Goal: Transaction & Acquisition: Purchase product/service

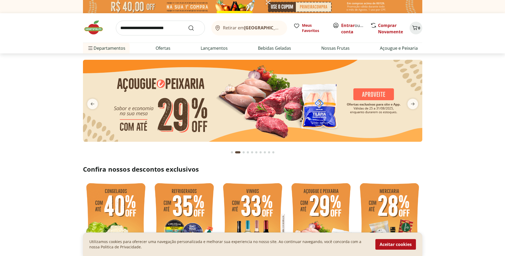
click at [231, 153] on div "Go to page 1 from fs-carousel" at bounding box center [232, 153] width 2 height 2
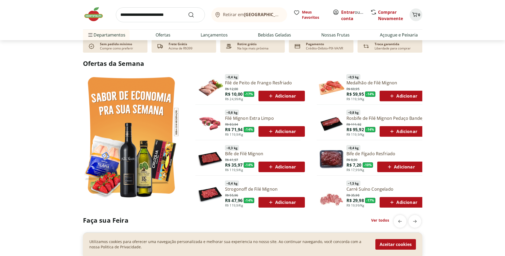
scroll to position [246, 0]
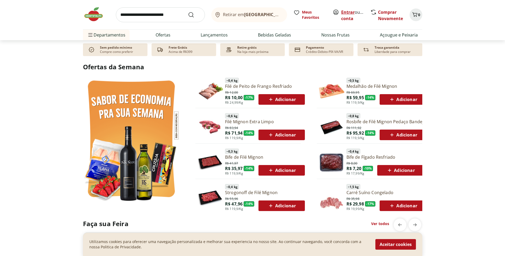
click at [344, 9] on link "Entrar" at bounding box center [348, 12] width 14 height 6
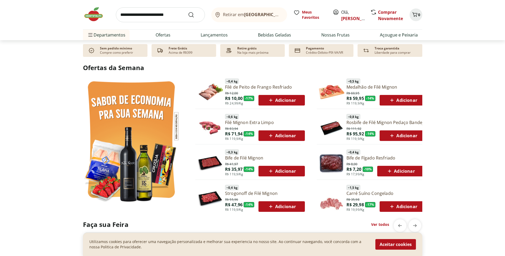
scroll to position [266, 0]
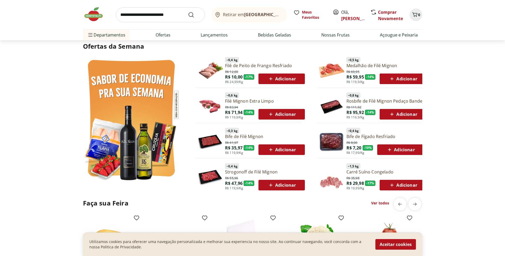
click at [276, 79] on span "Adicionar" at bounding box center [281, 79] width 28 height 6
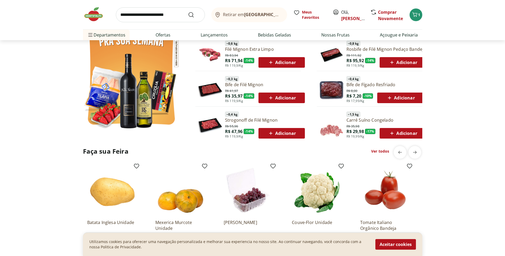
scroll to position [315, 0]
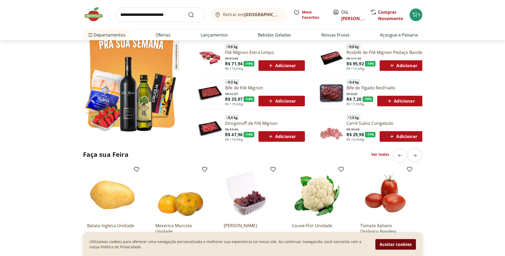
click at [398, 247] on button "Aceitar cookies" at bounding box center [395, 244] width 41 height 11
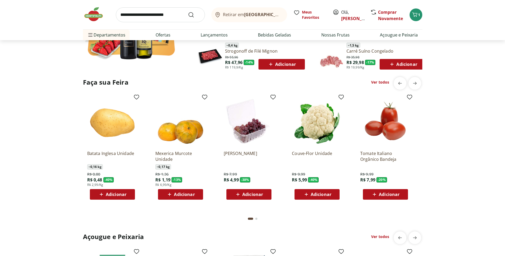
scroll to position [384, 0]
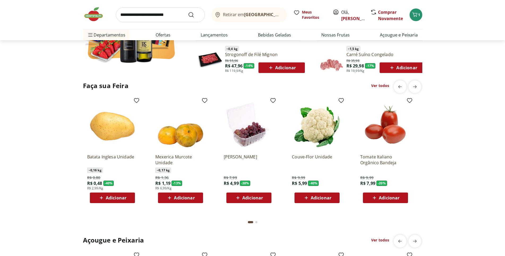
click at [390, 197] on span "Adicionar" at bounding box center [389, 198] width 21 height 4
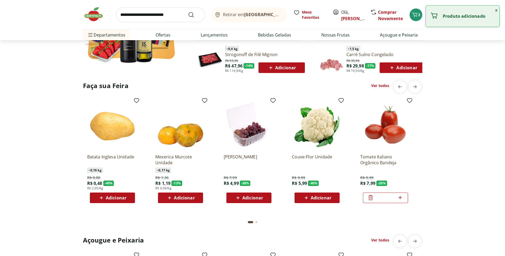
click at [445, 188] on div "Faça sua Feira Ver todos Batata Inglesa Unidade ~ 0,16 kg R$ 0,80 R$ 0,48 - 40 …" at bounding box center [252, 155] width 483 height 148
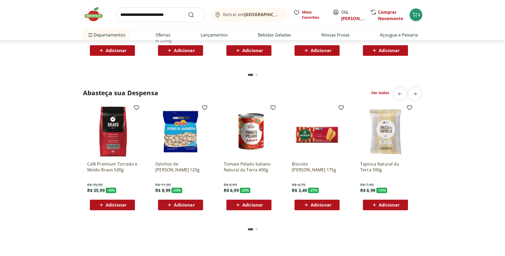
scroll to position [741, 0]
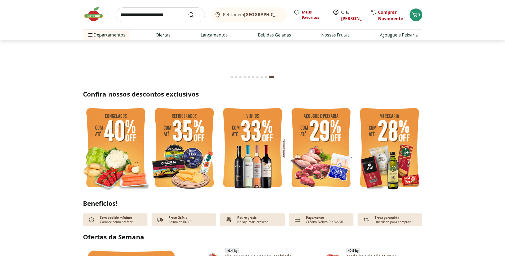
scroll to position [0, 0]
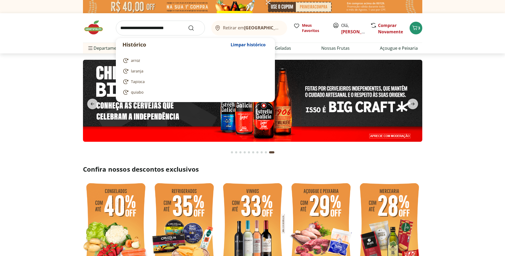
click at [166, 29] on input "search" at bounding box center [160, 28] width 89 height 15
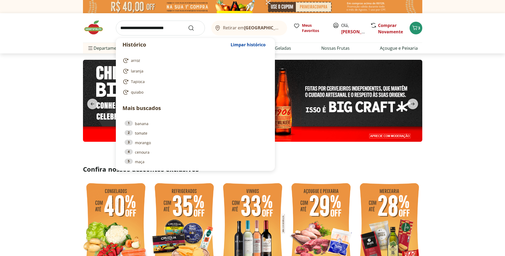
click at [158, 28] on input "search" at bounding box center [160, 28] width 89 height 15
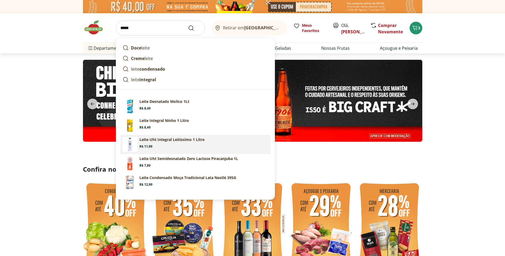
click at [217, 143] on section "Leite Uht Integral Leitíssimo 1 Litro Price: R$ 11,99" at bounding box center [203, 143] width 129 height 12
type input "**********"
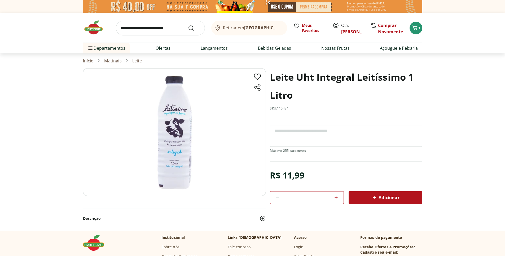
click at [335, 199] on icon at bounding box center [336, 197] width 6 height 6
click at [336, 198] on icon at bounding box center [335, 197] width 3 height 3
type input "*"
click at [368, 197] on div "Adicionar" at bounding box center [385, 198] width 65 height 10
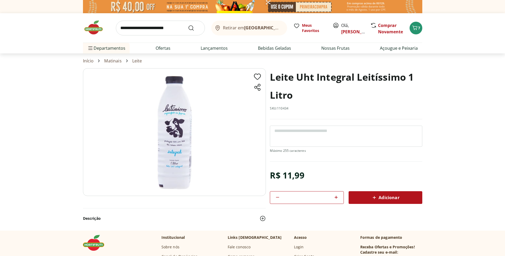
click at [96, 28] on img at bounding box center [96, 28] width 26 height 16
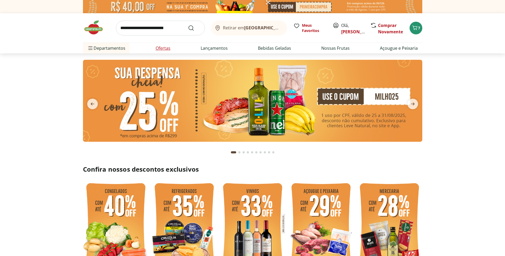
click at [162, 47] on link "Ofertas" at bounding box center [162, 48] width 15 height 6
select select "**********"
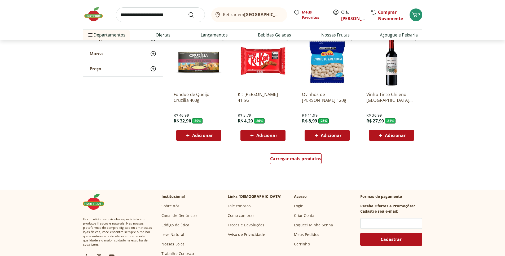
scroll to position [285, 0]
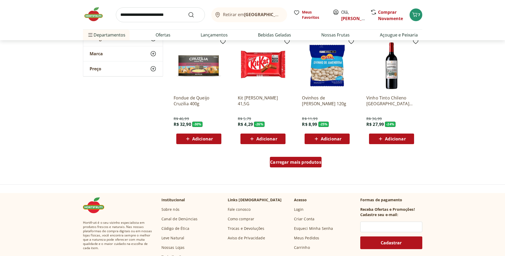
click at [296, 164] on span "Carregar mais produtos" at bounding box center [295, 162] width 51 height 4
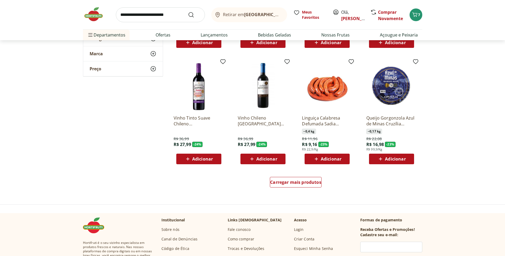
scroll to position [607, 0]
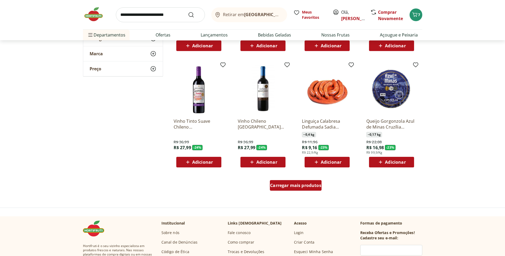
click at [291, 185] on span "Carregar mais produtos" at bounding box center [295, 186] width 51 height 4
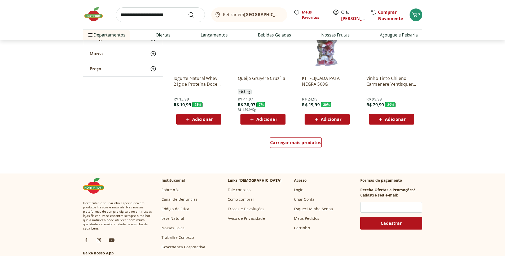
scroll to position [989, 0]
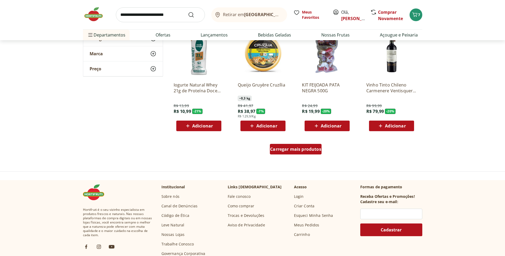
click at [303, 152] on span "Carregar mais produtos" at bounding box center [295, 149] width 51 height 4
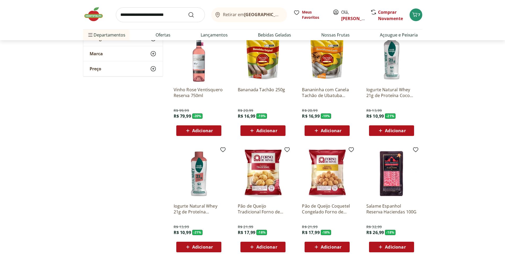
scroll to position [1271, 0]
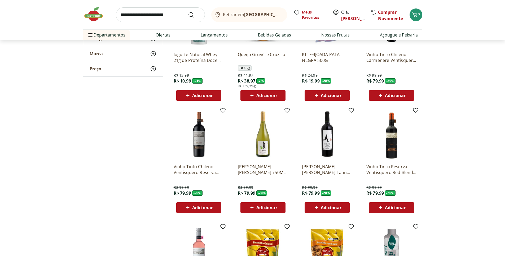
scroll to position [557, 0]
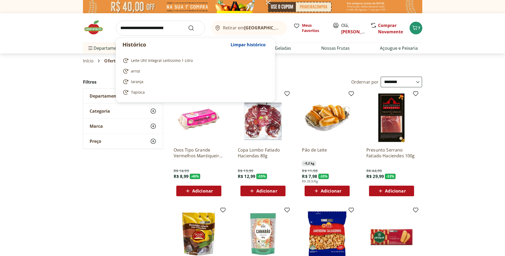
click at [177, 30] on input "search" at bounding box center [160, 28] width 89 height 15
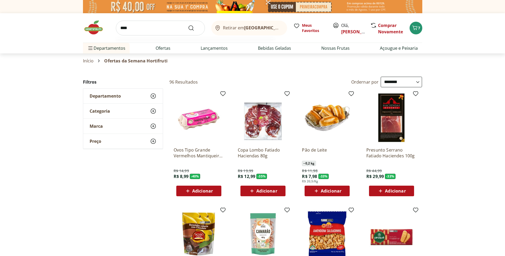
type input "****"
click at [188, 25] on button "Submit Search" at bounding box center [194, 28] width 13 height 6
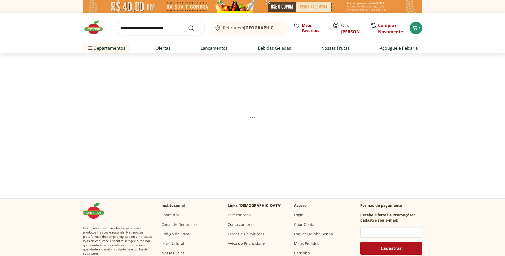
select select "**********"
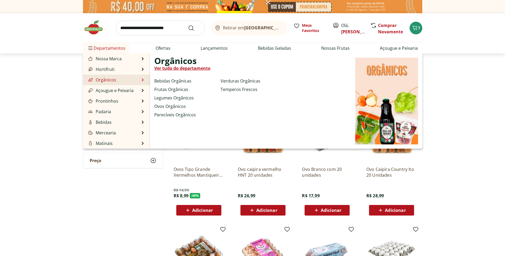
click at [103, 80] on link "Orgânicos" at bounding box center [101, 80] width 29 height 6
select select "**********"
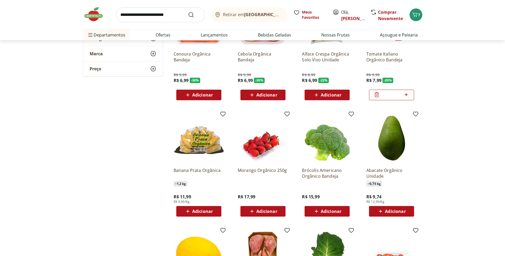
scroll to position [119, 0]
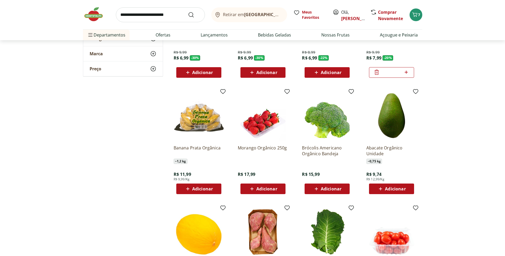
click at [201, 190] on span "Adicionar" at bounding box center [202, 189] width 21 height 4
click at [269, 189] on span "Adicionar" at bounding box center [266, 189] width 21 height 4
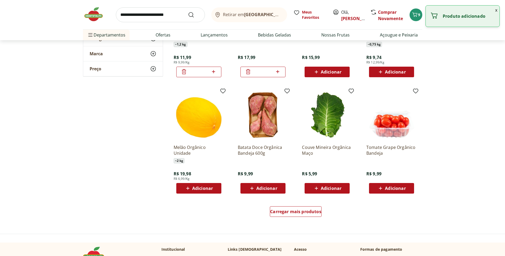
scroll to position [239, 0]
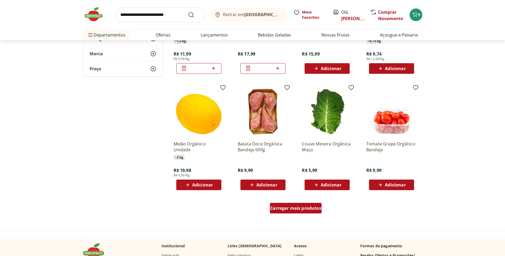
click at [309, 210] on span "Carregar mais produtos" at bounding box center [295, 208] width 51 height 4
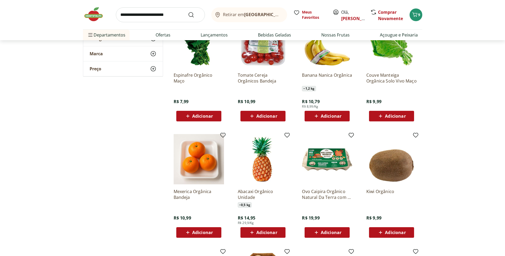
scroll to position [369, 0]
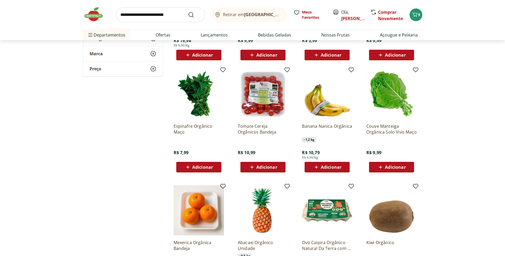
click at [399, 171] on div "Adicionar" at bounding box center [391, 168] width 37 height 10
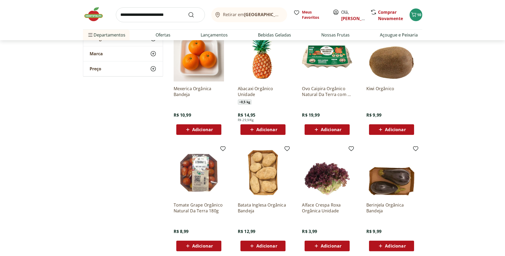
scroll to position [578, 0]
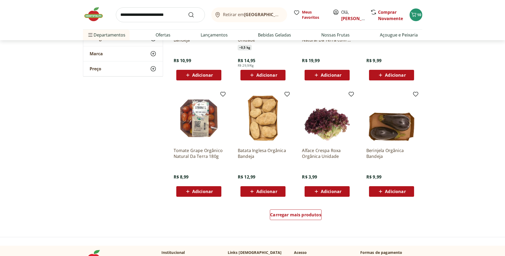
click at [270, 190] on span "Adicionar" at bounding box center [266, 192] width 21 height 4
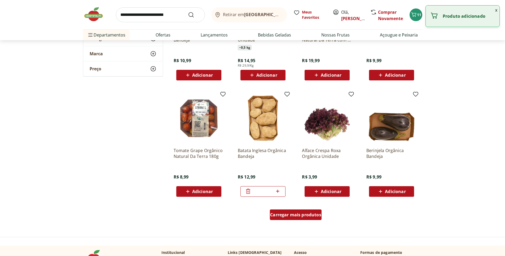
click at [310, 215] on span "Carregar mais produtos" at bounding box center [295, 215] width 51 height 4
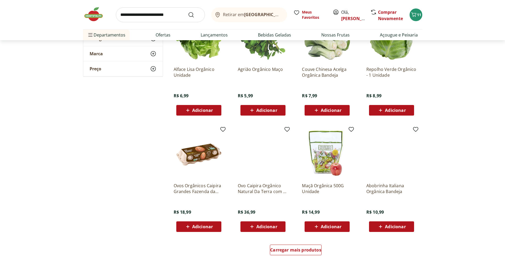
scroll to position [910, 0]
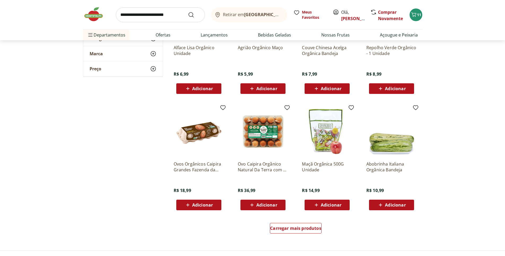
click at [277, 206] on span "Adicionar" at bounding box center [266, 205] width 21 height 4
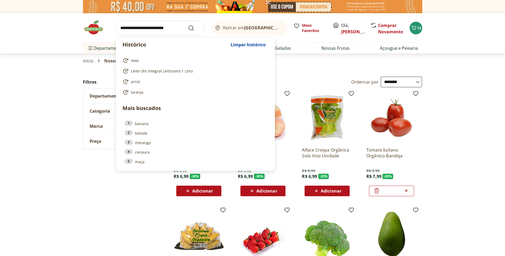
click at [163, 26] on input "search" at bounding box center [160, 28] width 89 height 15
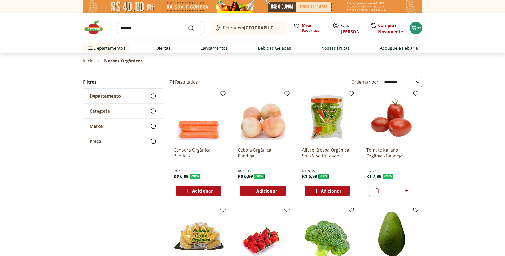
type input "*******"
click at [188, 25] on button "Submit Search" at bounding box center [194, 28] width 13 height 6
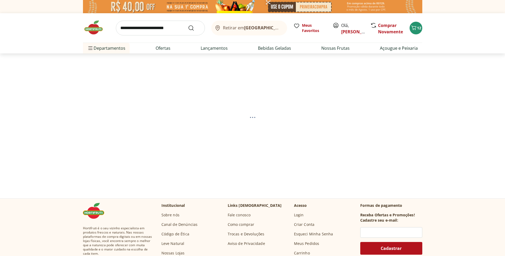
select select "**********"
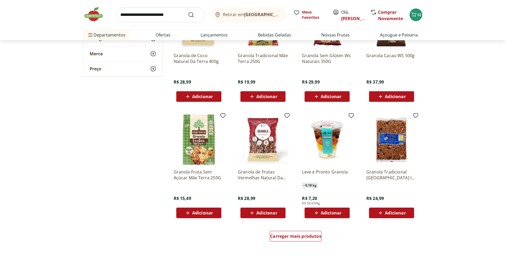
scroll to position [237, 0]
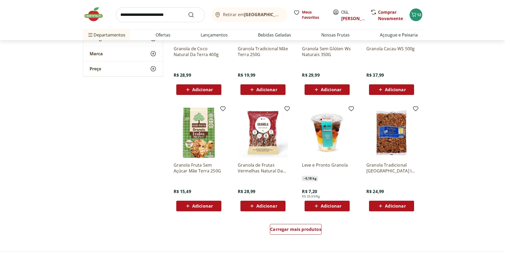
click at [392, 205] on span "Adicionar" at bounding box center [395, 206] width 21 height 4
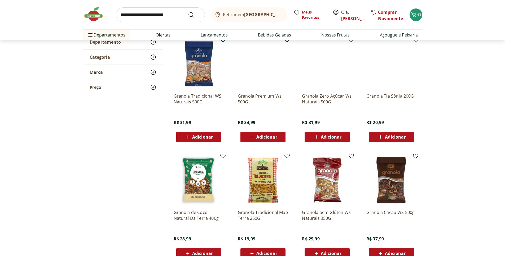
scroll to position [0, 0]
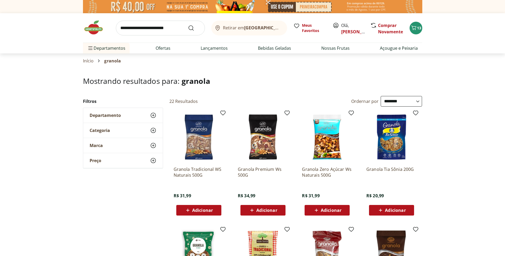
click at [144, 29] on input "search" at bounding box center [160, 28] width 89 height 15
type input "**********"
click at [188, 25] on button "Submit Search" at bounding box center [194, 28] width 13 height 6
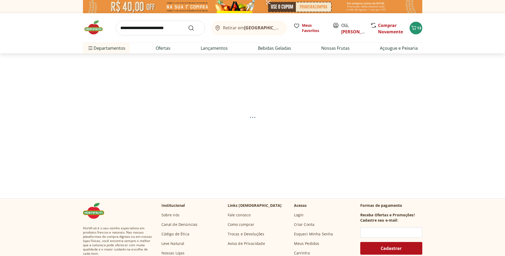
select select "**********"
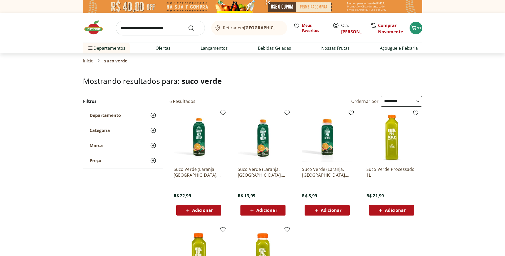
scroll to position [57, 0]
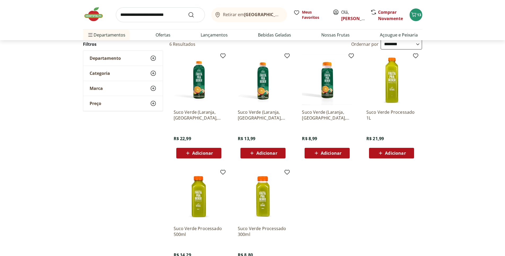
click at [404, 156] on span "Adicionar" at bounding box center [391, 153] width 28 height 6
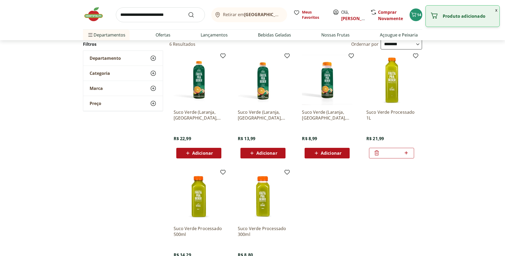
click at [408, 154] on icon at bounding box center [406, 153] width 7 height 6
type input "*"
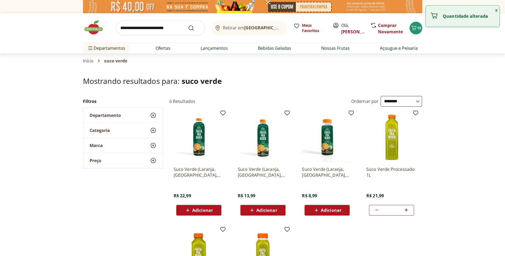
click at [144, 26] on input "search" at bounding box center [160, 28] width 89 height 15
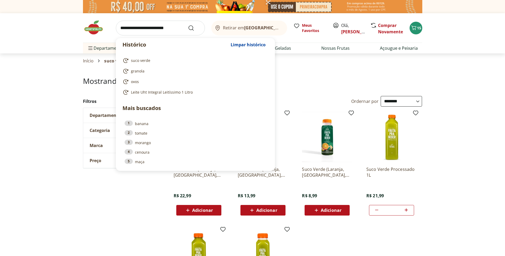
select select "**********"
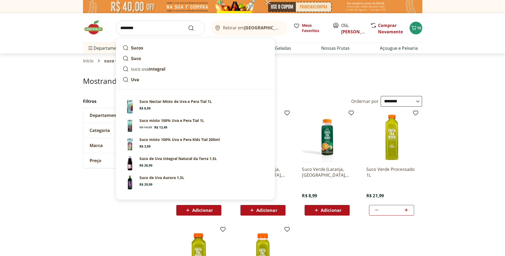
type input "********"
click at [188, 25] on button "Submit Search" at bounding box center [194, 28] width 13 height 6
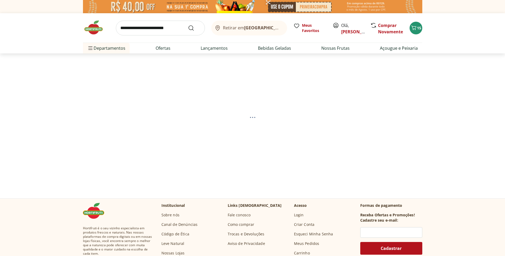
select select "**********"
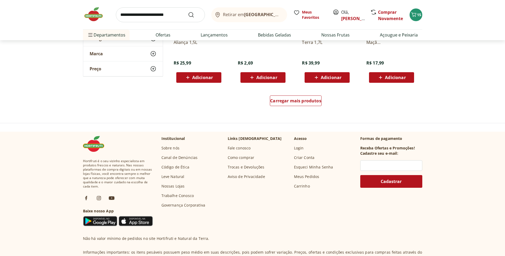
scroll to position [370, 0]
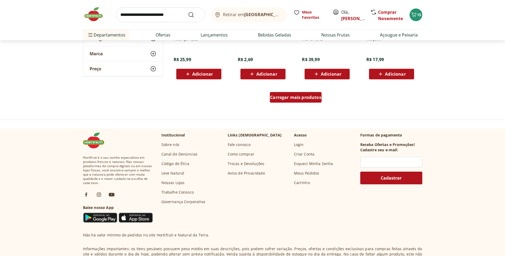
click at [273, 97] on span "Carregar mais produtos" at bounding box center [295, 97] width 51 height 4
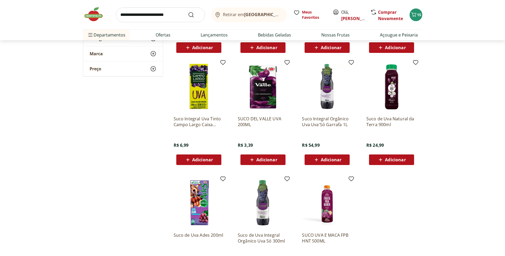
scroll to position [434, 0]
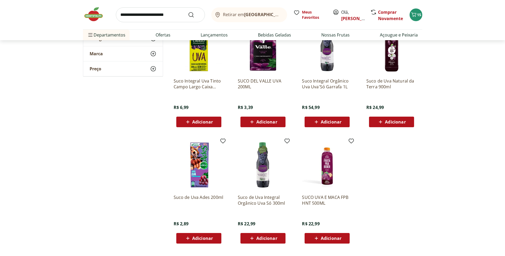
click at [328, 66] on img at bounding box center [327, 49] width 50 height 50
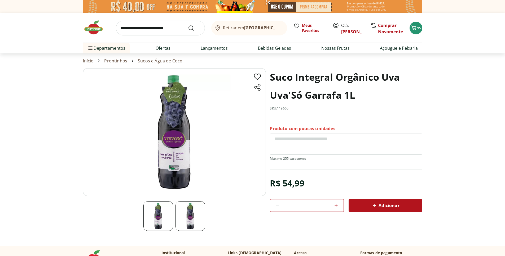
click at [407, 203] on div "Adicionar" at bounding box center [385, 206] width 65 height 10
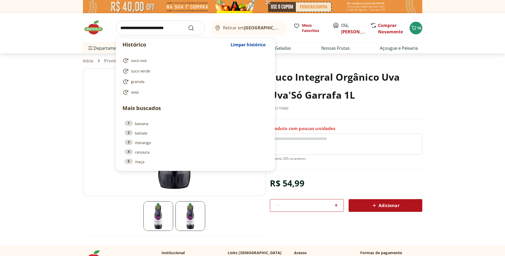
click at [159, 30] on input "search" at bounding box center [160, 28] width 89 height 15
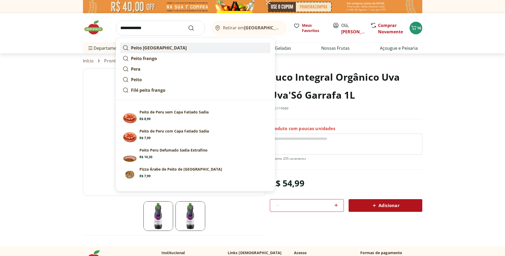
click at [149, 48] on strong "Peito peru" at bounding box center [159, 48] width 56 height 6
type input "**********"
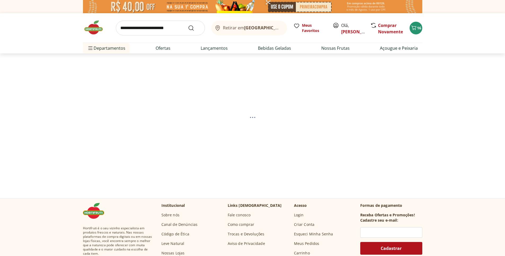
select select "**********"
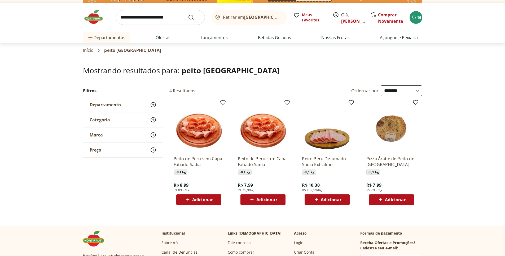
scroll to position [53, 0]
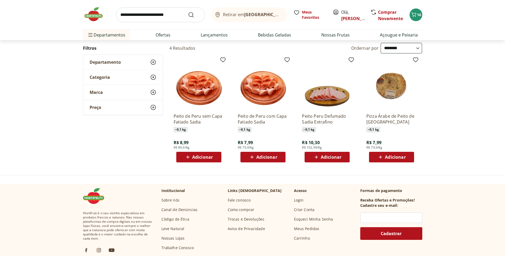
click at [330, 160] on div "Adicionar" at bounding box center [327, 158] width 37 height 10
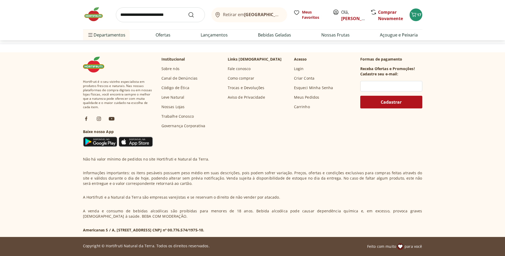
scroll to position [0, 0]
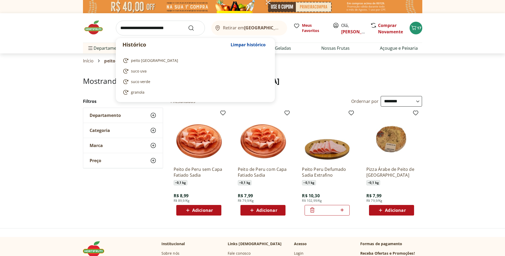
click at [162, 30] on input "search" at bounding box center [160, 28] width 89 height 15
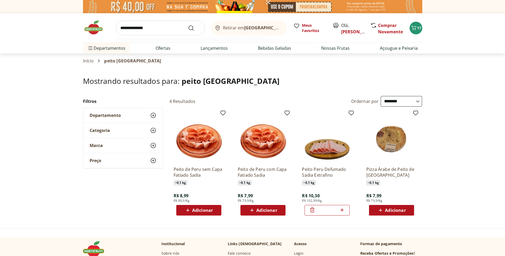
type input "**********"
click at [188, 25] on button "Submit Search" at bounding box center [194, 28] width 13 height 6
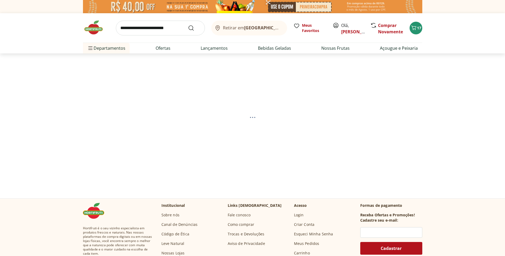
select select "**********"
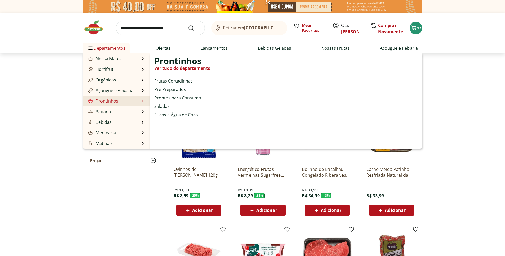
click at [184, 82] on link "Frutas Cortadinhas" at bounding box center [173, 81] width 38 height 6
select select "**********"
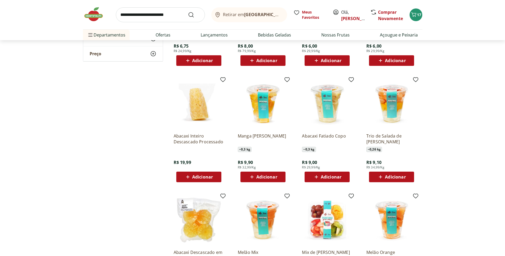
scroll to position [144, 0]
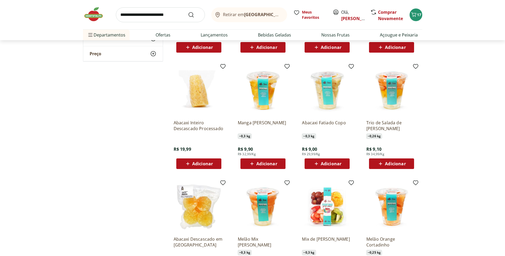
click at [404, 165] on span "Adicionar" at bounding box center [395, 164] width 21 height 4
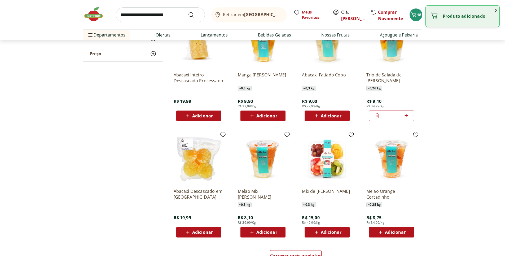
scroll to position [310, 0]
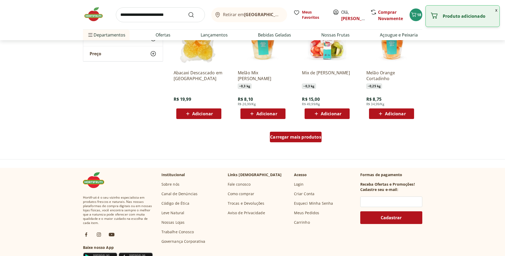
click at [309, 141] on div "Carregar mais produtos" at bounding box center [296, 137] width 52 height 11
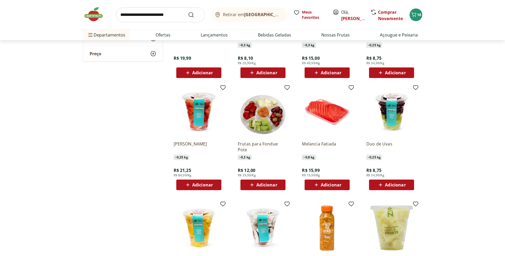
scroll to position [325, 0]
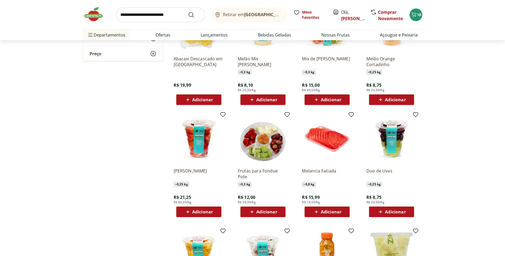
click at [278, 213] on div "Adicionar" at bounding box center [263, 212] width 37 height 10
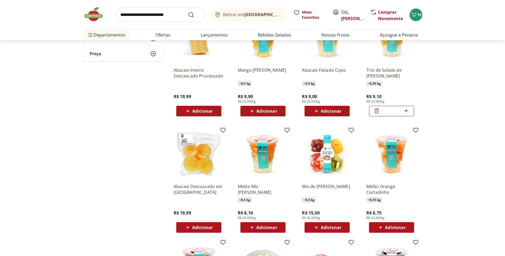
scroll to position [145, 0]
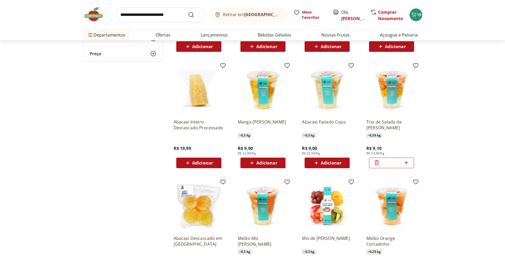
click at [408, 163] on icon at bounding box center [406, 163] width 7 height 6
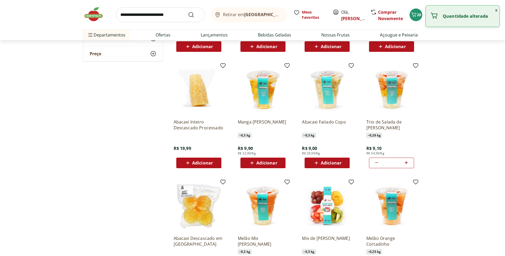
click at [408, 163] on icon at bounding box center [406, 163] width 7 height 6
type input "*"
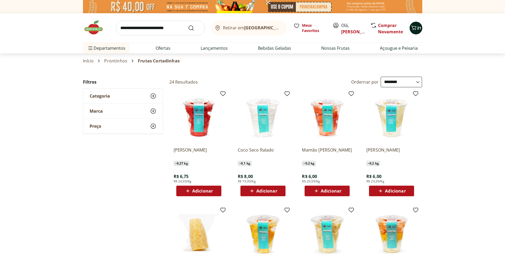
click at [413, 29] on icon "Carrinho" at bounding box center [413, 28] width 6 height 6
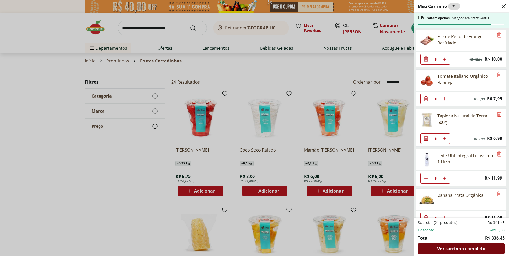
click at [443, 250] on span "Ver carrinho completo" at bounding box center [461, 249] width 48 height 4
